Goal: Obtain resource: Obtain resource

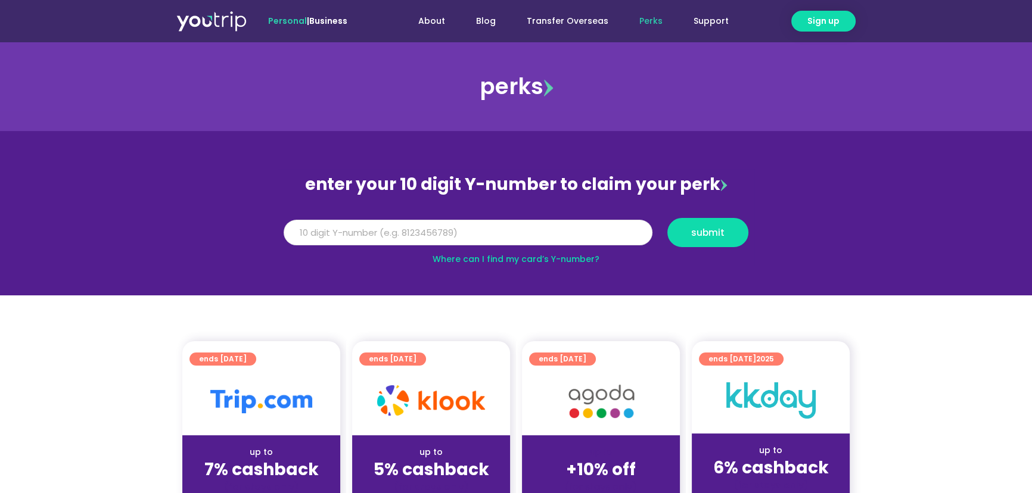
click at [465, 226] on input "Y Number" at bounding box center [468, 233] width 369 height 26
paste input "8145247840"
type input "8145247840"
click at [711, 229] on span "submit" at bounding box center [707, 232] width 33 height 9
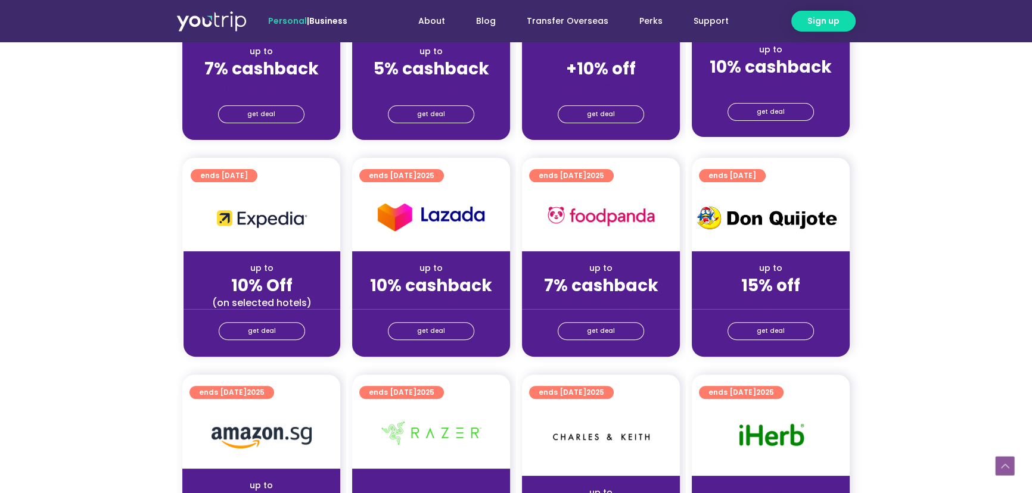
scroll to position [433, 0]
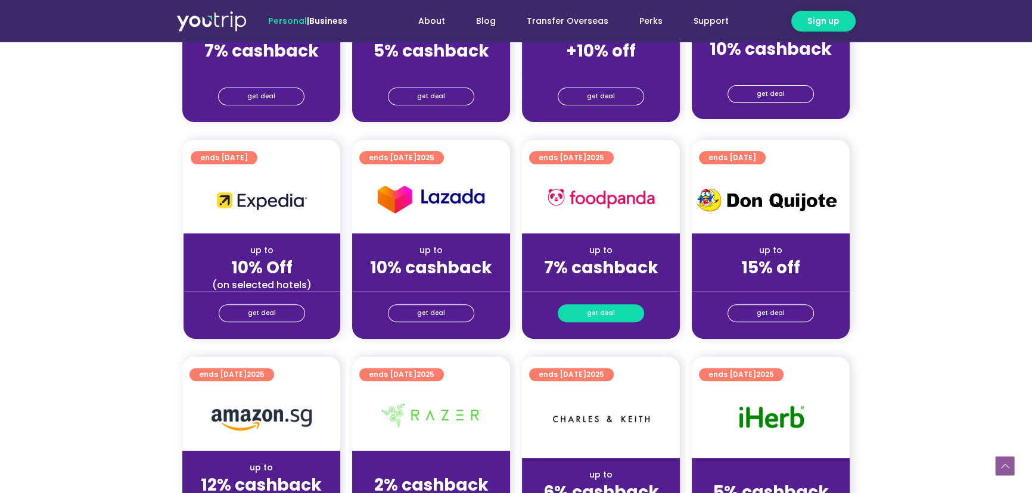
click at [597, 315] on span "get deal" at bounding box center [601, 313] width 28 height 17
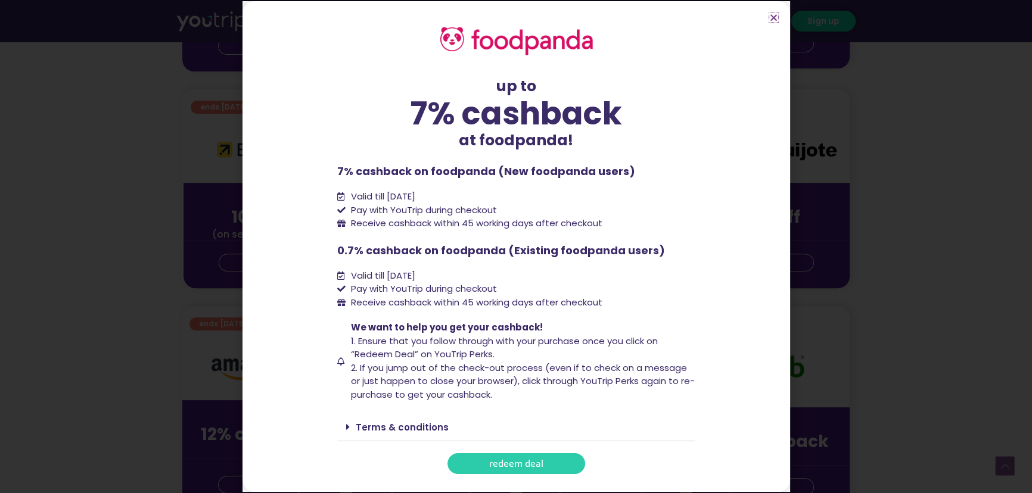
scroll to position [487, 0]
click at [539, 464] on span "redeem deal" at bounding box center [516, 463] width 54 height 9
